Goal: Check status

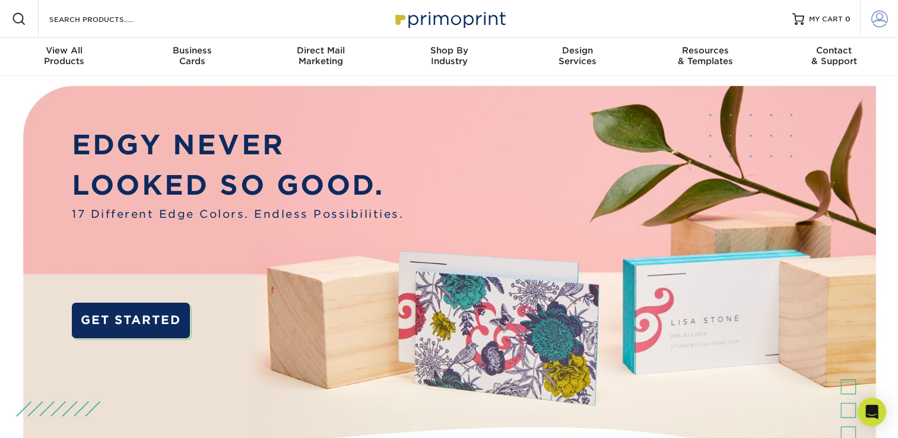
type input "[EMAIL_ADDRESS][DOMAIN_NAME]"
click at [878, 26] on span at bounding box center [879, 19] width 17 height 17
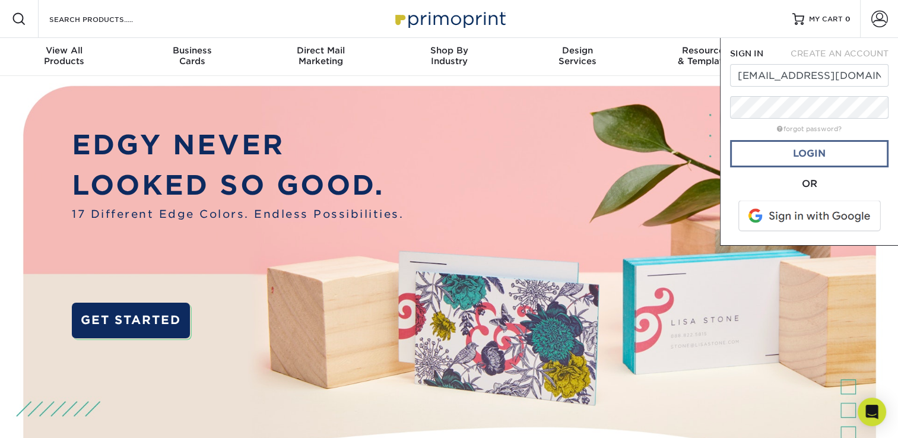
click at [819, 139] on form "SIGN IN CREATE AN ACCOUNT [PERSON_NAME][EMAIL_ADDRESS][DOMAIN_NAME] forgot pass…" at bounding box center [809, 141] width 158 height 188
click at [821, 145] on link "Login" at bounding box center [809, 153] width 158 height 27
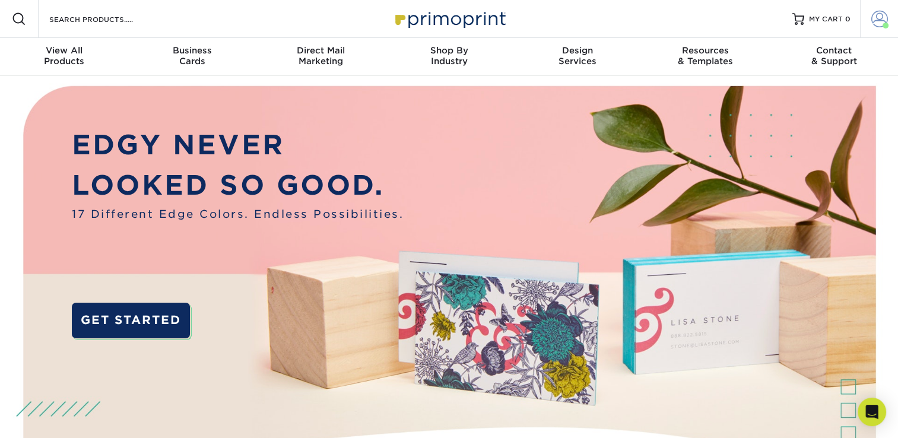
click at [876, 21] on span at bounding box center [879, 19] width 17 height 17
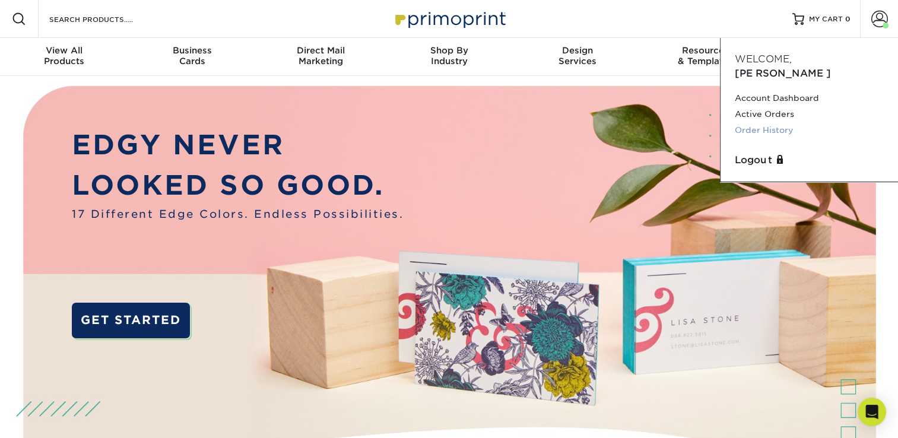
click at [768, 122] on link "Order History" at bounding box center [809, 130] width 149 height 16
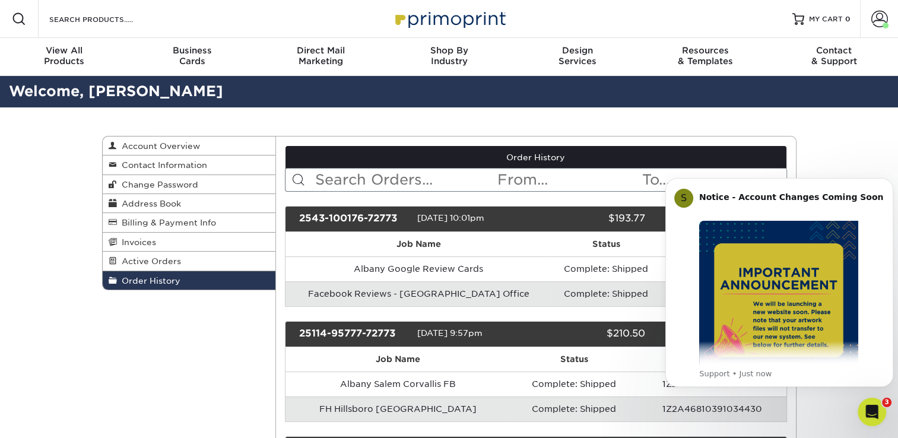
click at [816, 415] on body "S Notice - Account Changes Coming Soon ​ Past Order Files Will Not Transfer: Wh…" at bounding box center [779, 297] width 228 height 259
click at [872, 412] on icon "Open Intercom Messenger" at bounding box center [870, 411] width 20 height 20
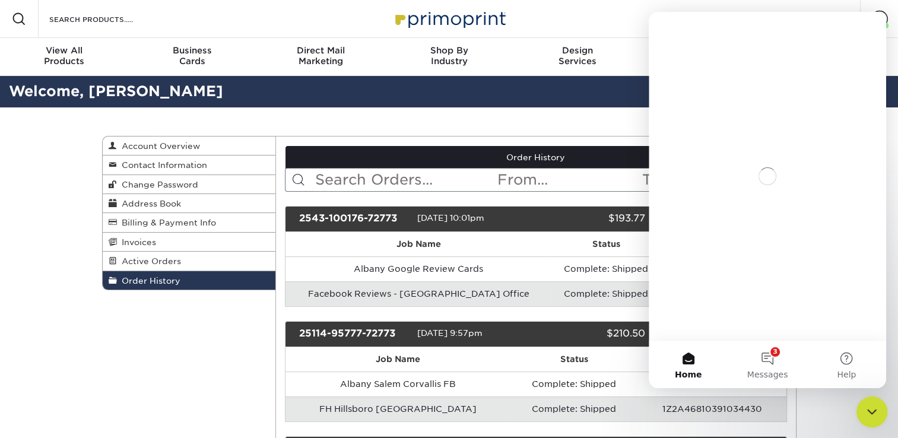
click at [872, 411] on icon "Close Intercom Messenger" at bounding box center [870, 410] width 14 height 14
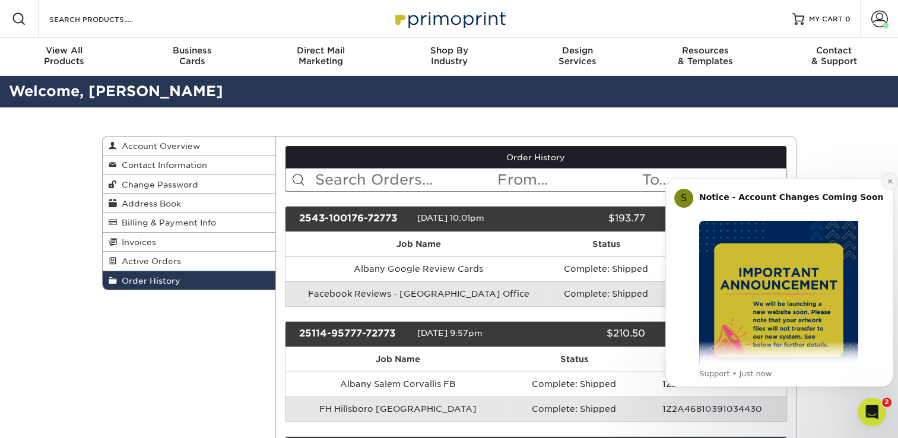
click at [887, 183] on icon "Dismiss notification" at bounding box center [890, 181] width 7 height 7
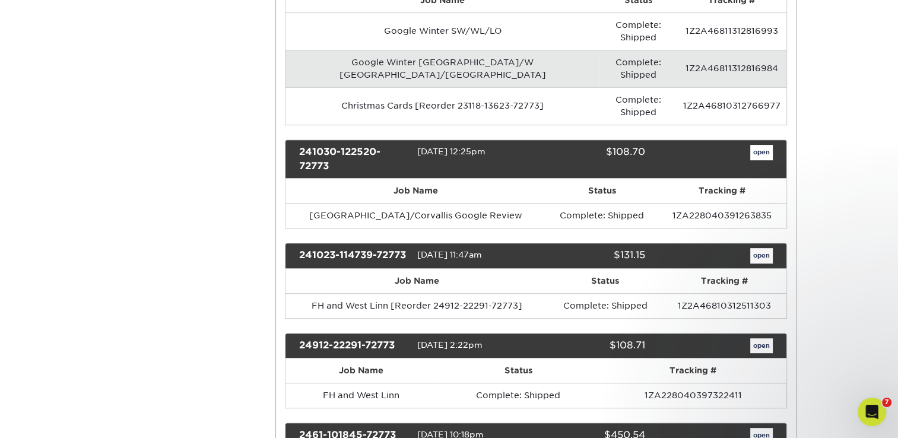
scroll to position [475, 0]
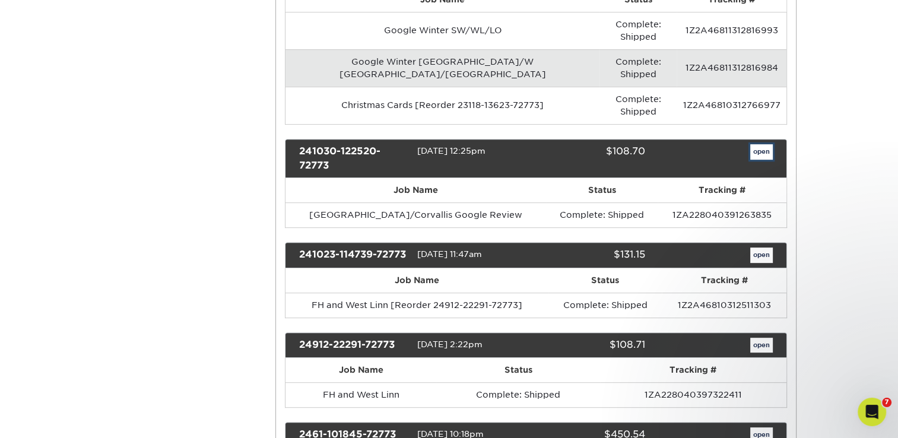
click at [757, 144] on link "open" at bounding box center [761, 151] width 23 height 15
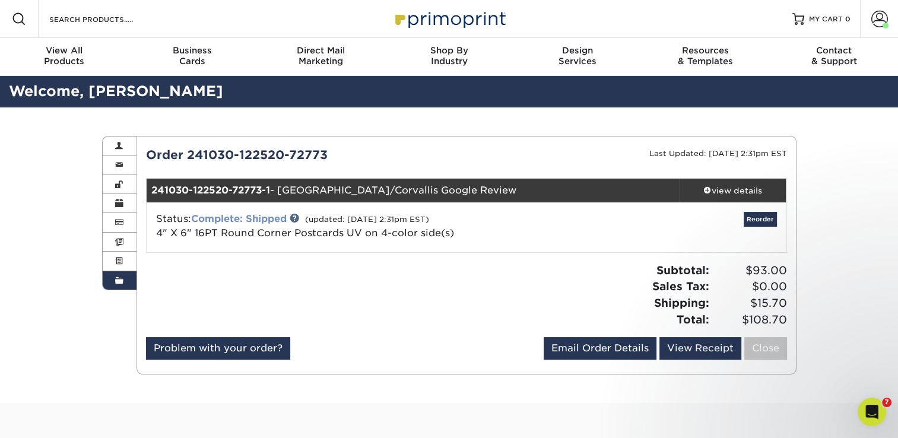
click at [248, 216] on link "Complete: Shipped" at bounding box center [239, 218] width 96 height 11
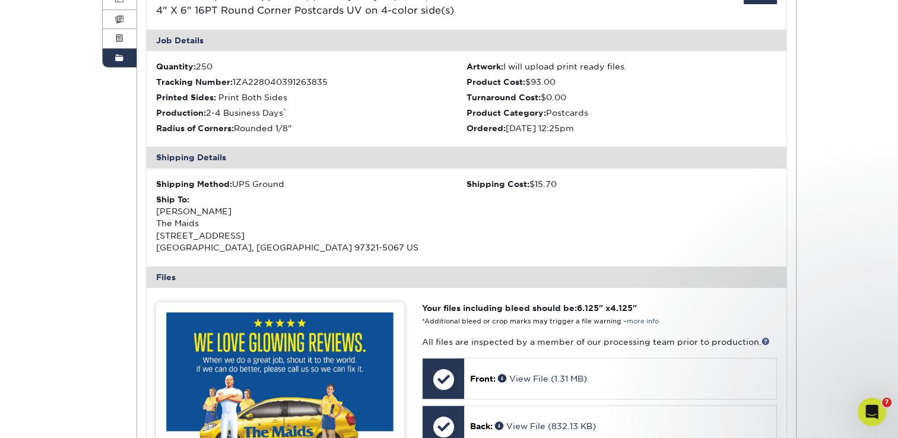
scroll to position [297, 0]
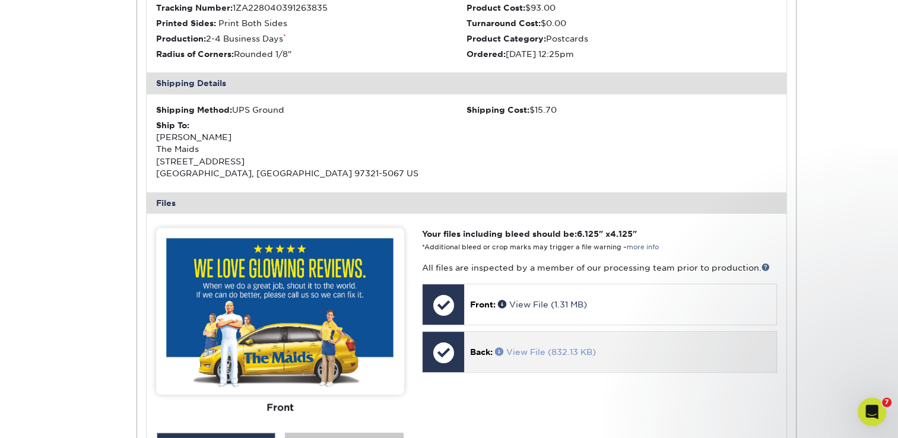
click at [537, 352] on link "View File (832.13 KB)" at bounding box center [545, 351] width 101 height 9
